Goal: Task Accomplishment & Management: Complete application form

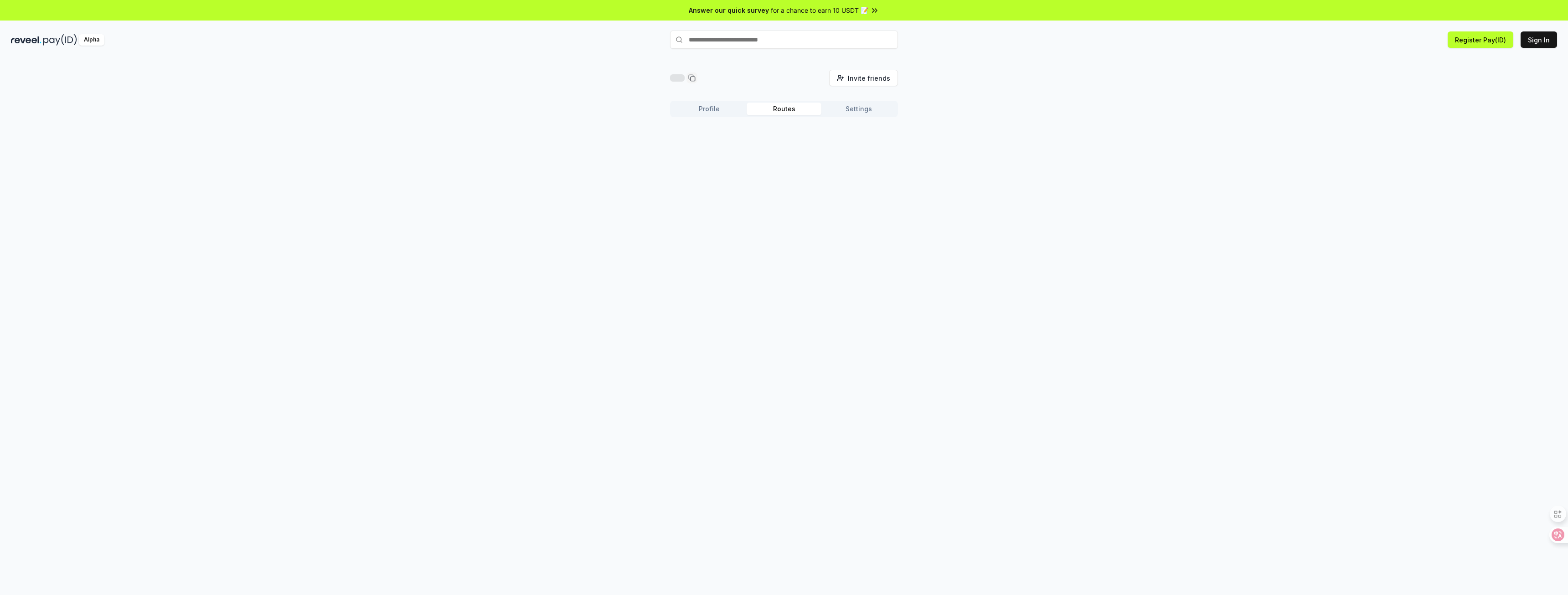
click at [788, 109] on button "Routes" at bounding box center [784, 109] width 75 height 13
click at [713, 113] on button "Profile" at bounding box center [709, 109] width 75 height 13
click at [1478, 40] on button "Register Pay(ID)" at bounding box center [1480, 40] width 66 height 17
click at [1544, 42] on button "Sign In" at bounding box center [1539, 40] width 36 height 17
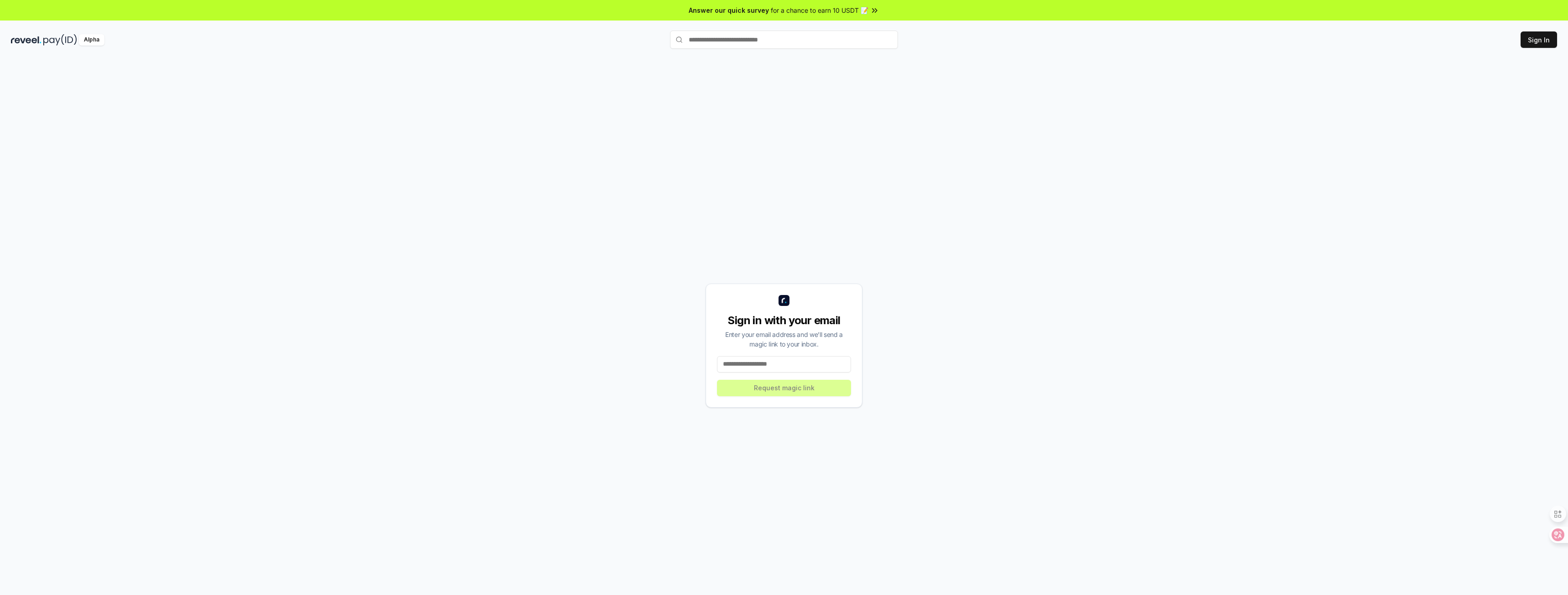
click at [790, 363] on input at bounding box center [784, 364] width 134 height 17
